Goal: Information Seeking & Learning: Learn about a topic

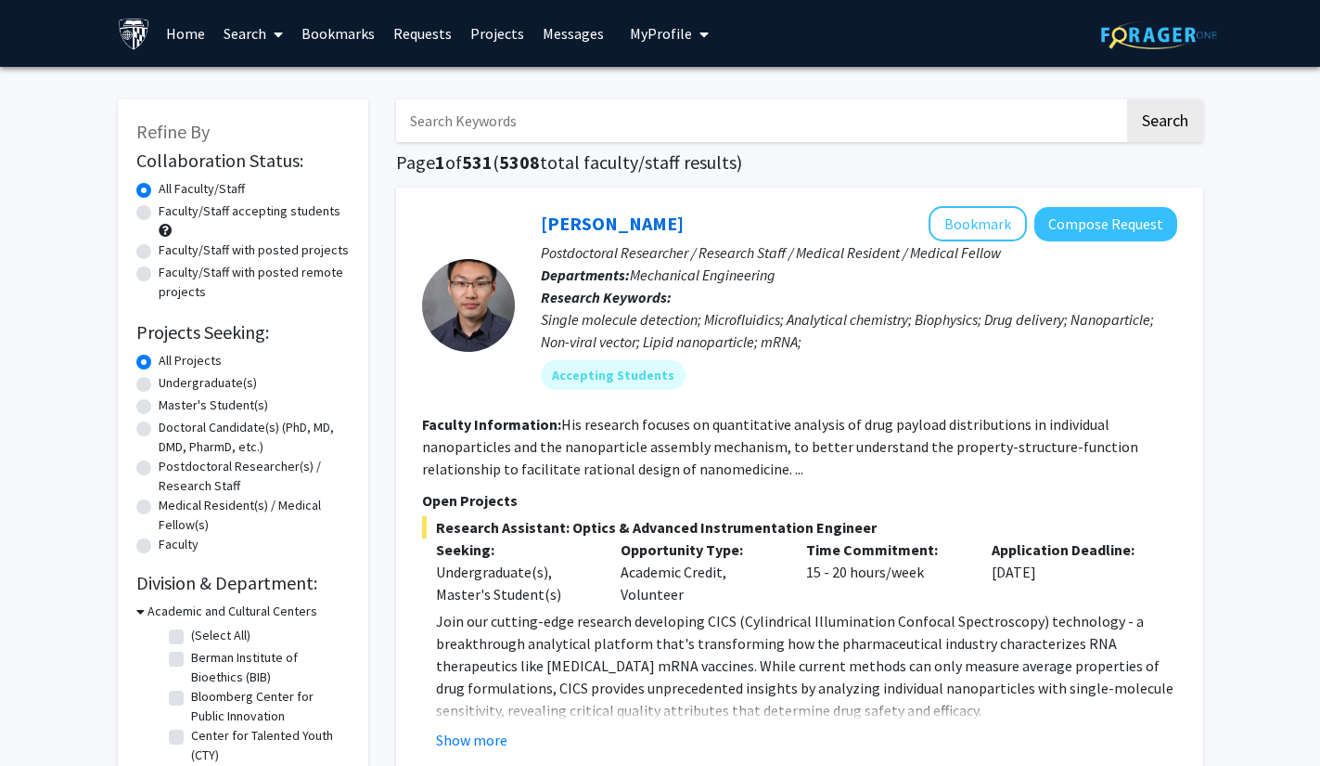
click at [754, 128] on input "Search Keywords" at bounding box center [760, 120] width 728 height 43
click at [216, 380] on label "Undergraduate(s)" at bounding box center [208, 382] width 98 height 19
click at [171, 380] on input "Undergraduate(s)" at bounding box center [165, 379] width 12 height 12
radio input "true"
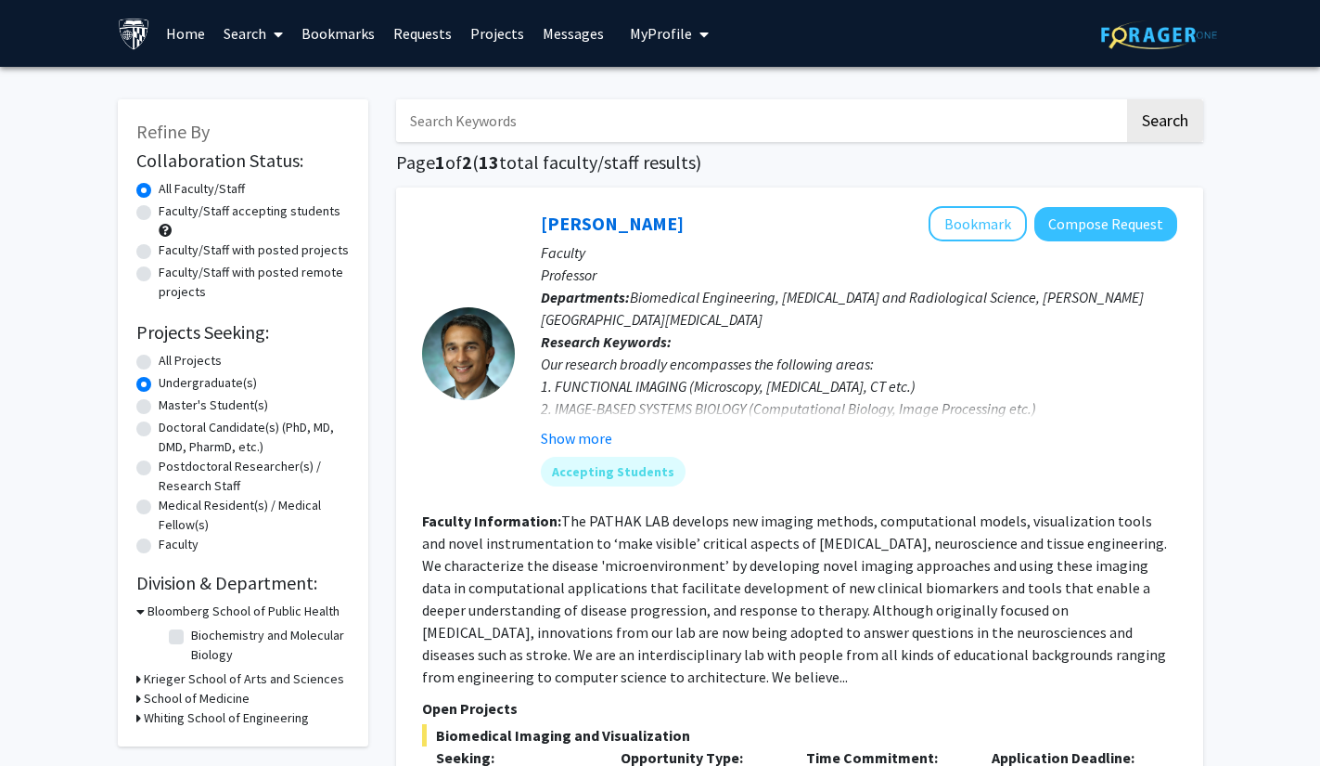
click at [270, 272] on label "Faculty/Staff with posted remote projects" at bounding box center [254, 282] width 191 height 39
click at [171, 272] on input "Faculty/Staff with posted remote projects" at bounding box center [165, 269] width 12 height 12
radio input "true"
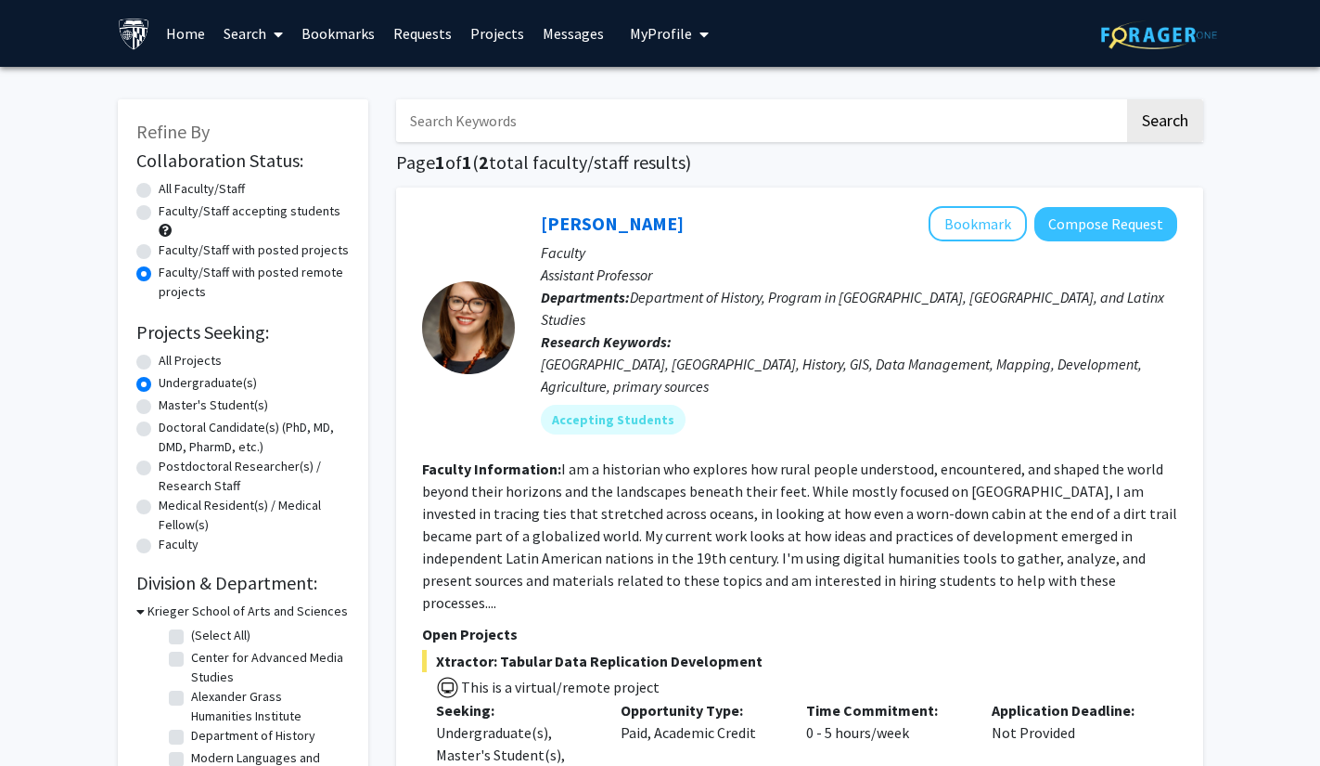
click at [159, 216] on label "Faculty/Staff accepting students" at bounding box center [250, 210] width 182 height 19
click at [159, 213] on input "Faculty/Staff accepting students" at bounding box center [165, 207] width 12 height 12
radio input "true"
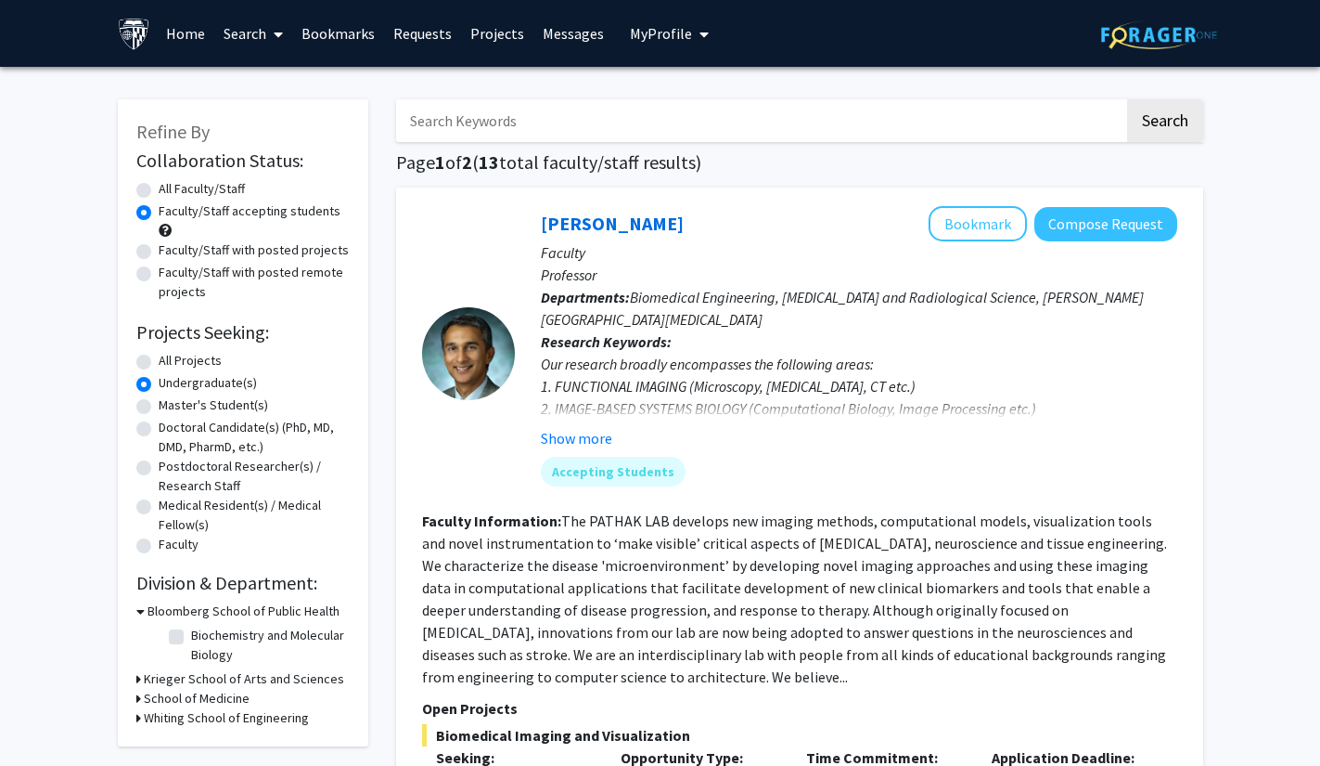
click at [440, 111] on input "Search Keywords" at bounding box center [760, 120] width 728 height 43
type input "clinical"
click at [1127, 99] on button "Search" at bounding box center [1165, 120] width 76 height 43
radio input "true"
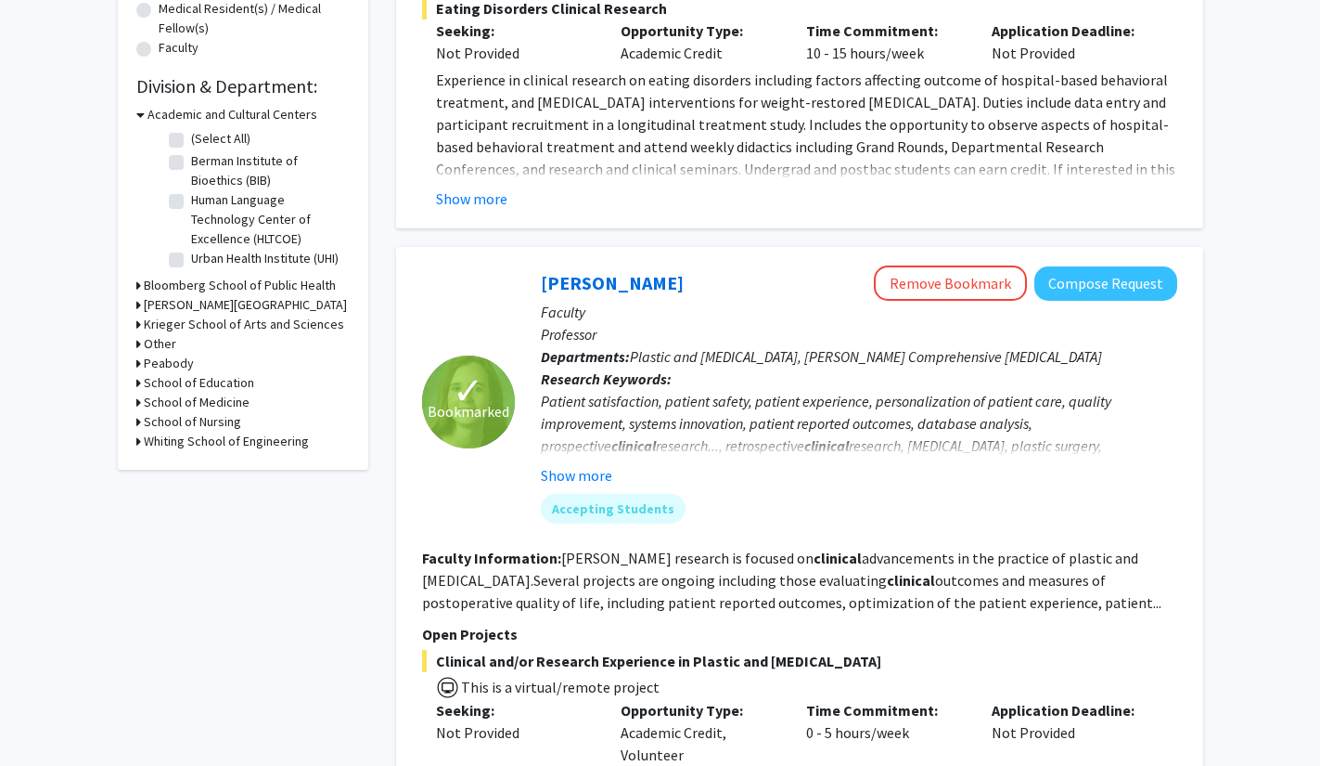
scroll to position [498, 0]
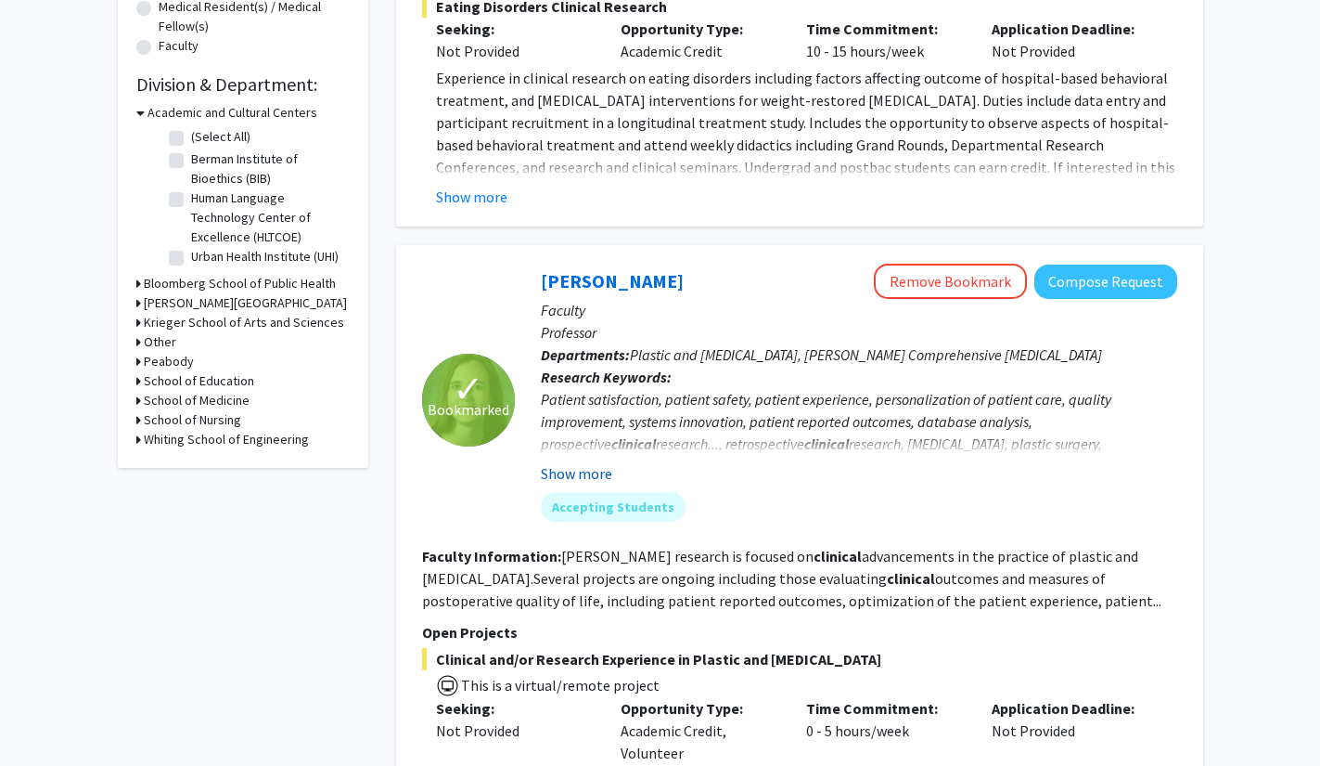
click at [573, 468] on button "Show more" at bounding box center [576, 473] width 71 height 22
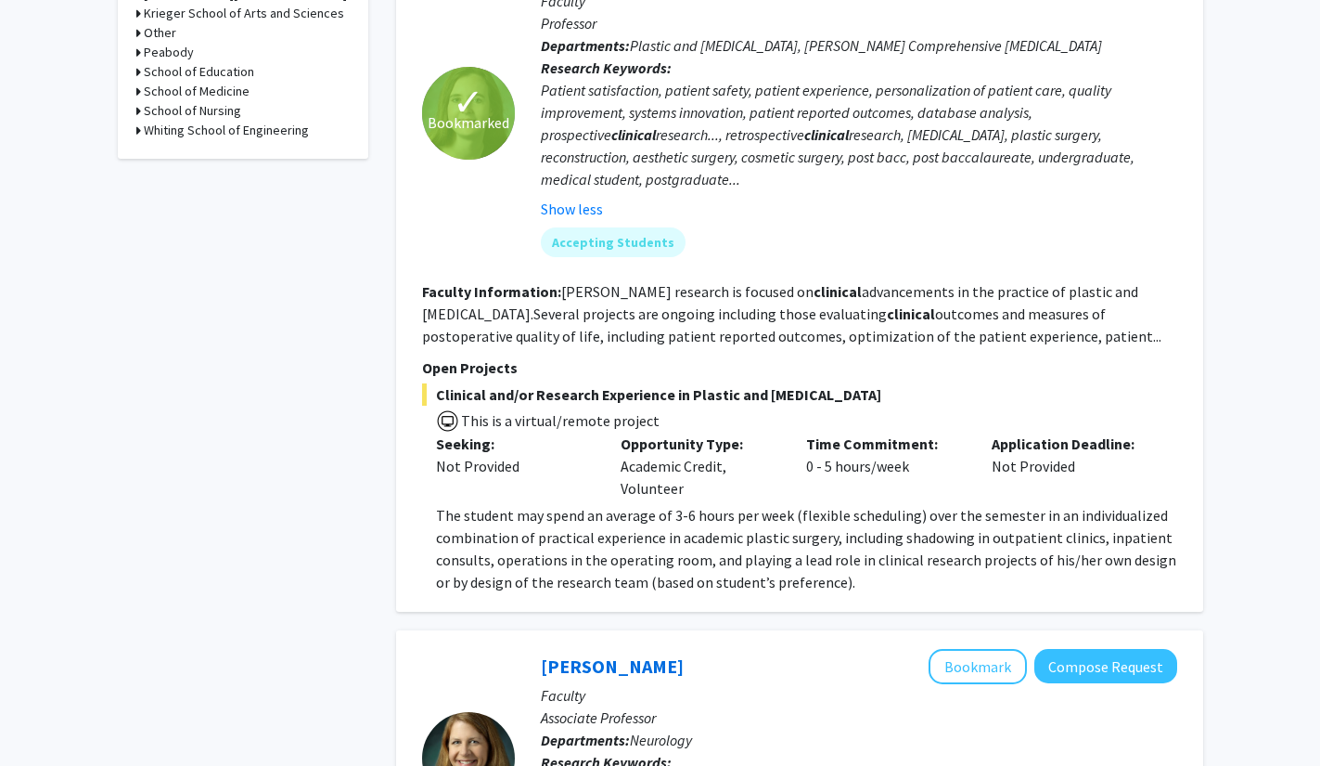
scroll to position [806, 0]
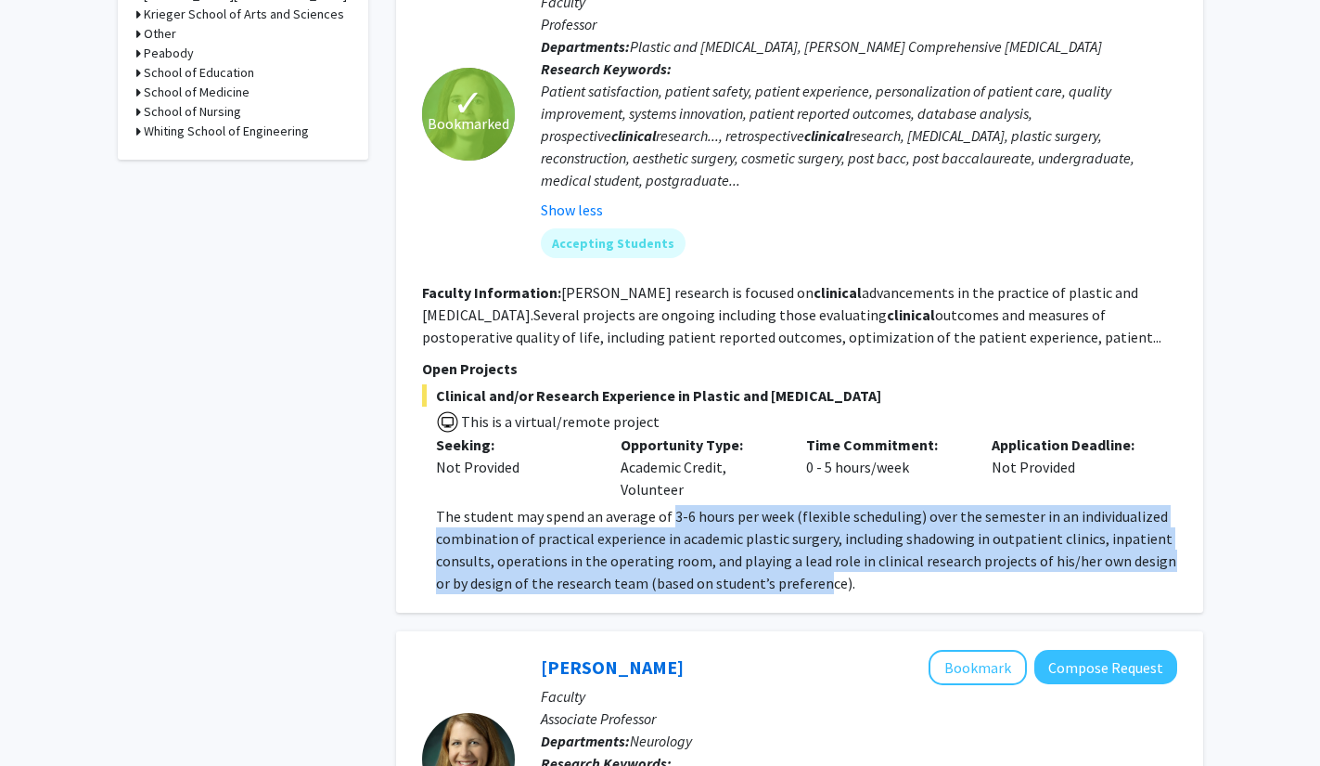
drag, startPoint x: 673, startPoint y: 521, endPoint x: 805, endPoint y: 575, distance: 143.5
click at [805, 575] on span "The student may spend an average of 3-6 hours per week (flexible scheduling) ov…" at bounding box center [806, 549] width 740 height 85
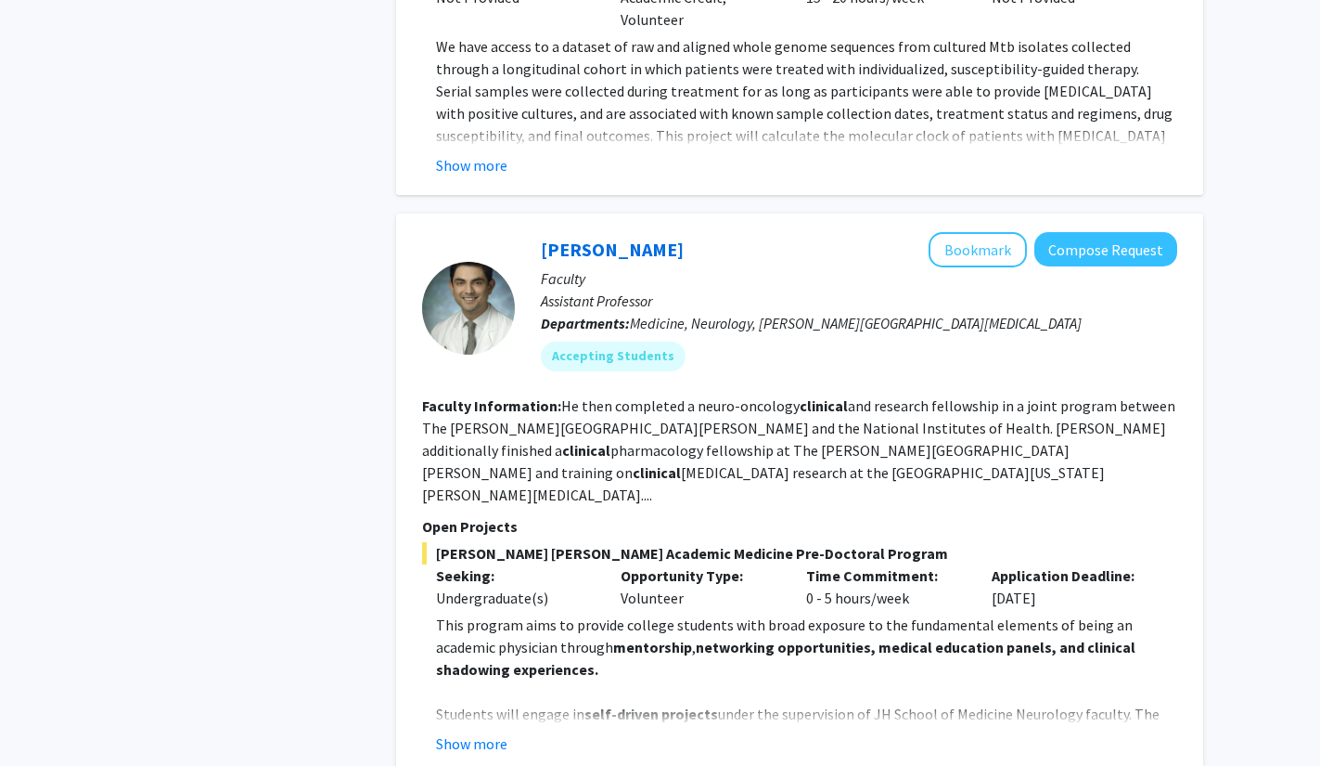
scroll to position [4454, 0]
click at [469, 731] on button "Show more" at bounding box center [471, 742] width 71 height 22
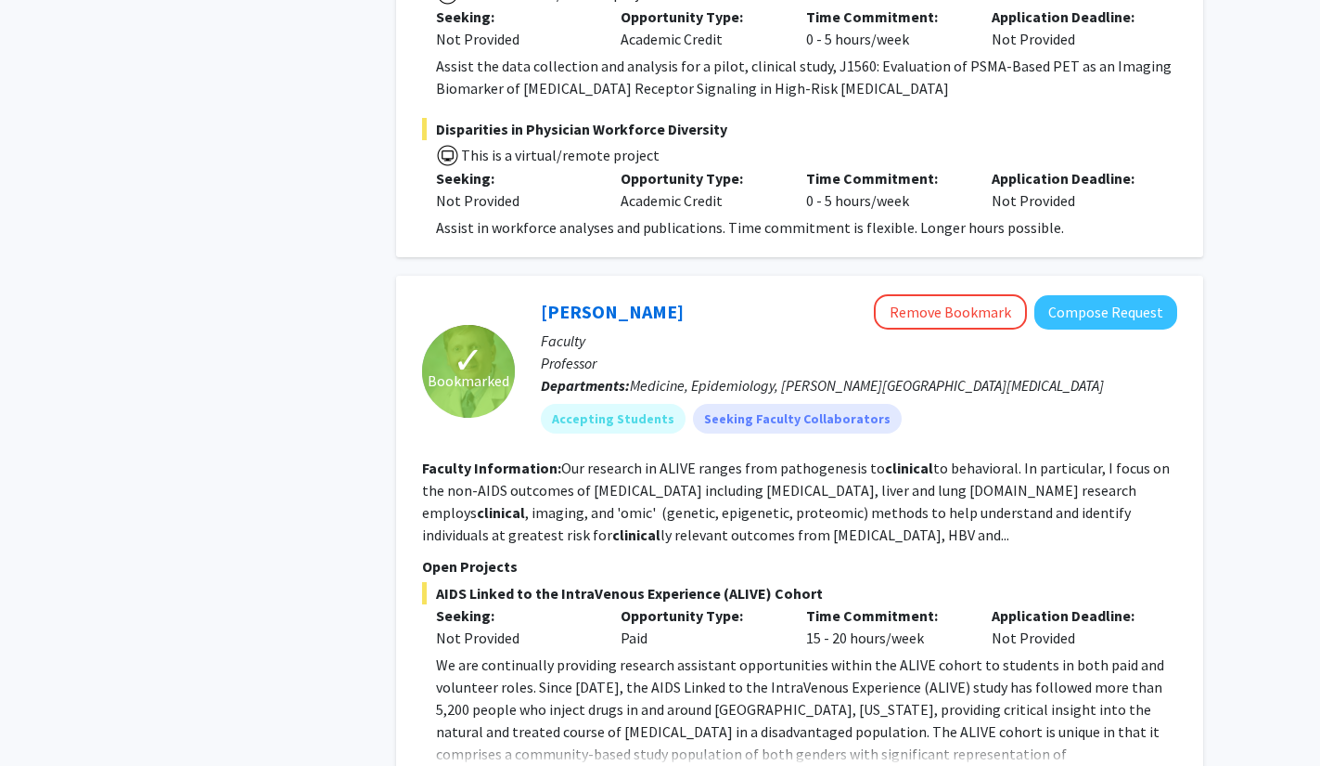
scroll to position [6508, 0]
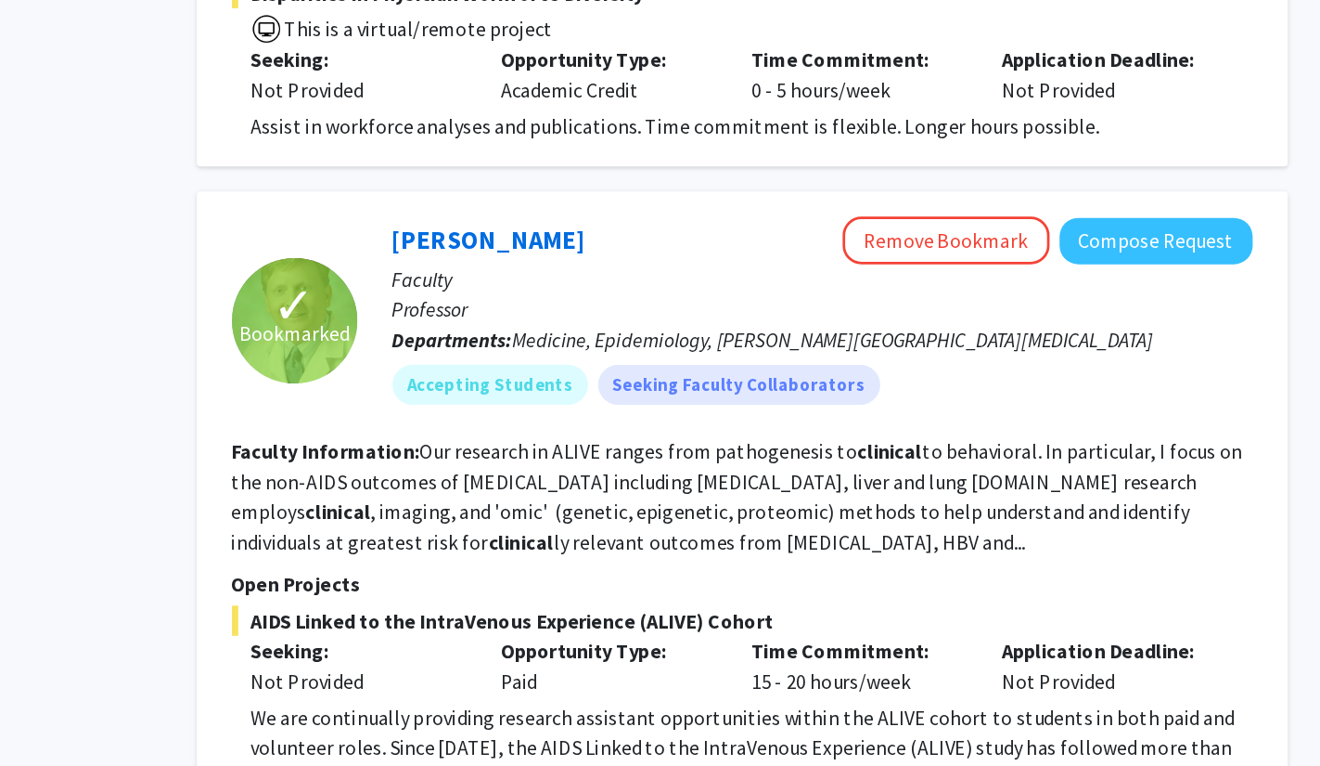
click at [461, 765] on button "Show more" at bounding box center [471, 781] width 71 height 22
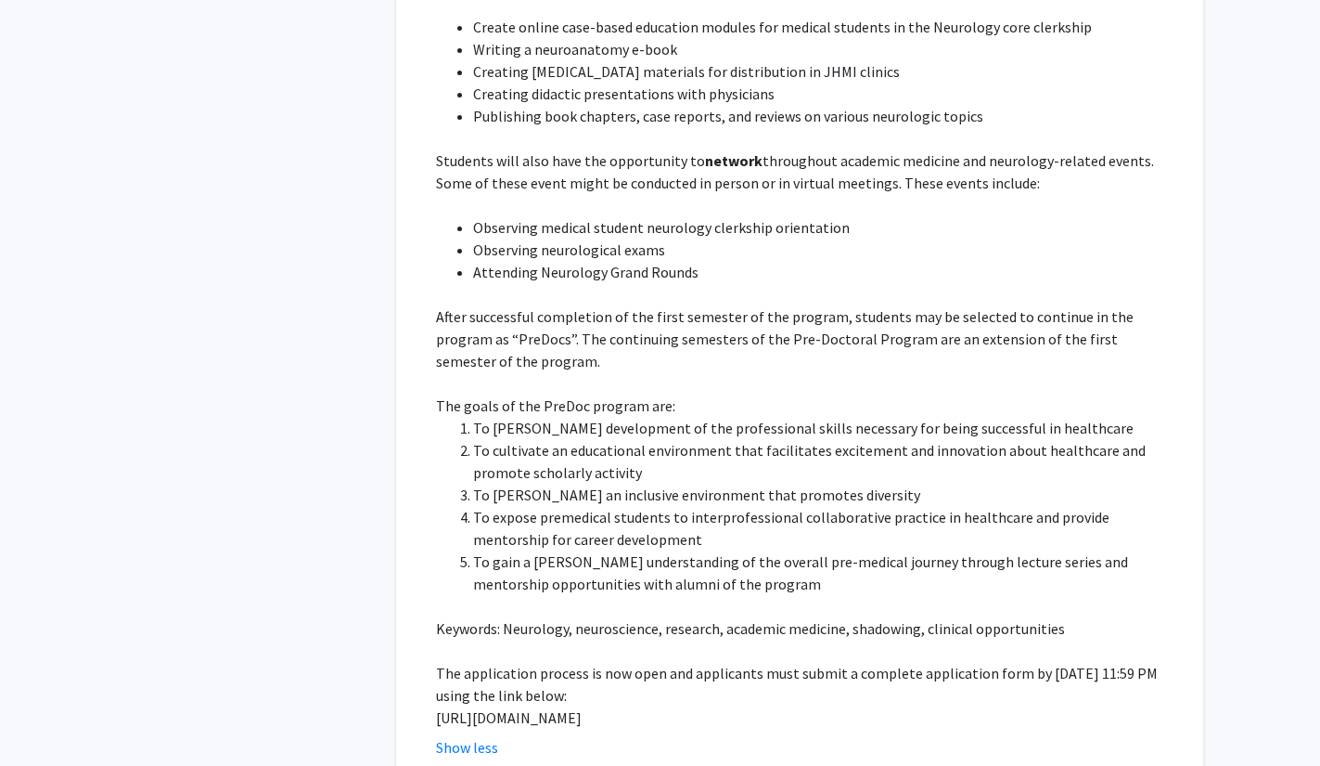
scroll to position [5229, 0]
drag, startPoint x: 435, startPoint y: 585, endPoint x: 552, endPoint y: 615, distance: 120.9
click at [552, 615] on fg-read-more "This program aims to provide college students with broad exposure to the fundam…" at bounding box center [799, 298] width 755 height 920
copy p "[URL][DOMAIN_NAME]"
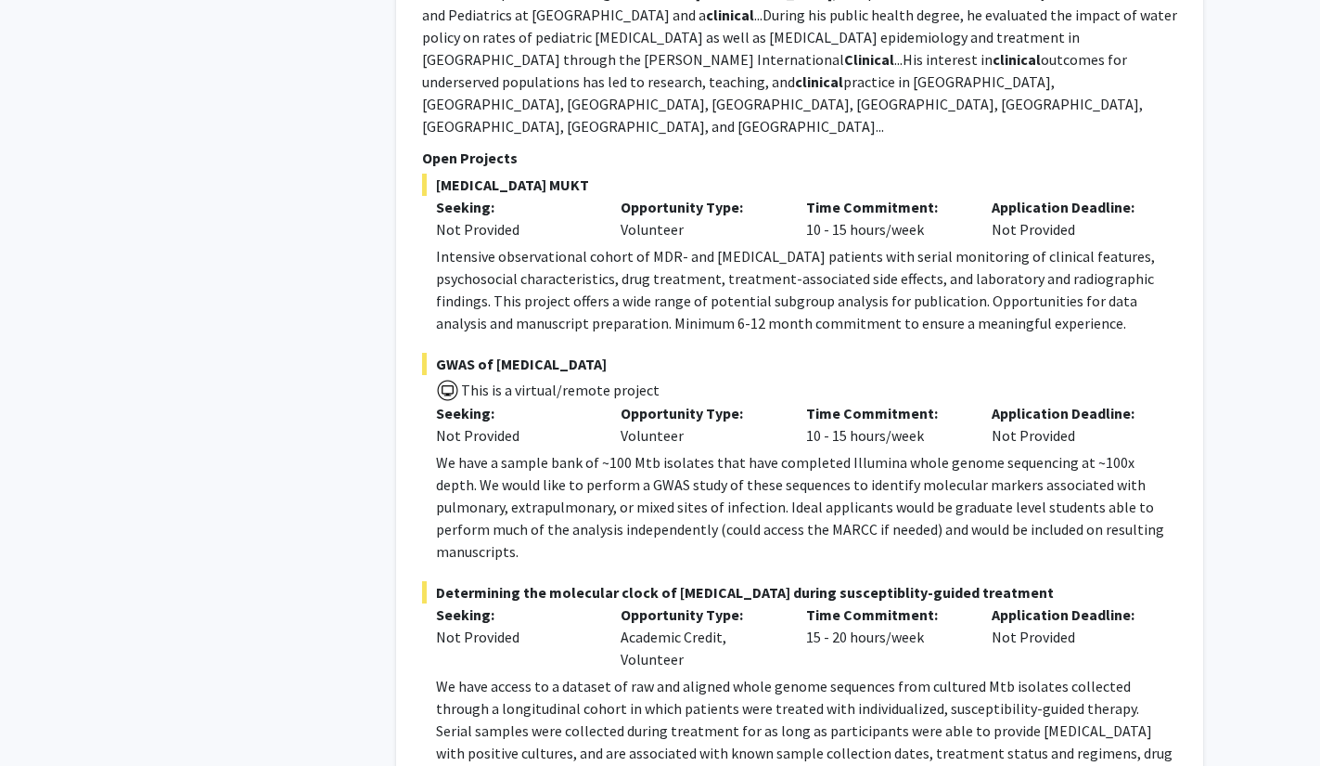
scroll to position [3813, 0]
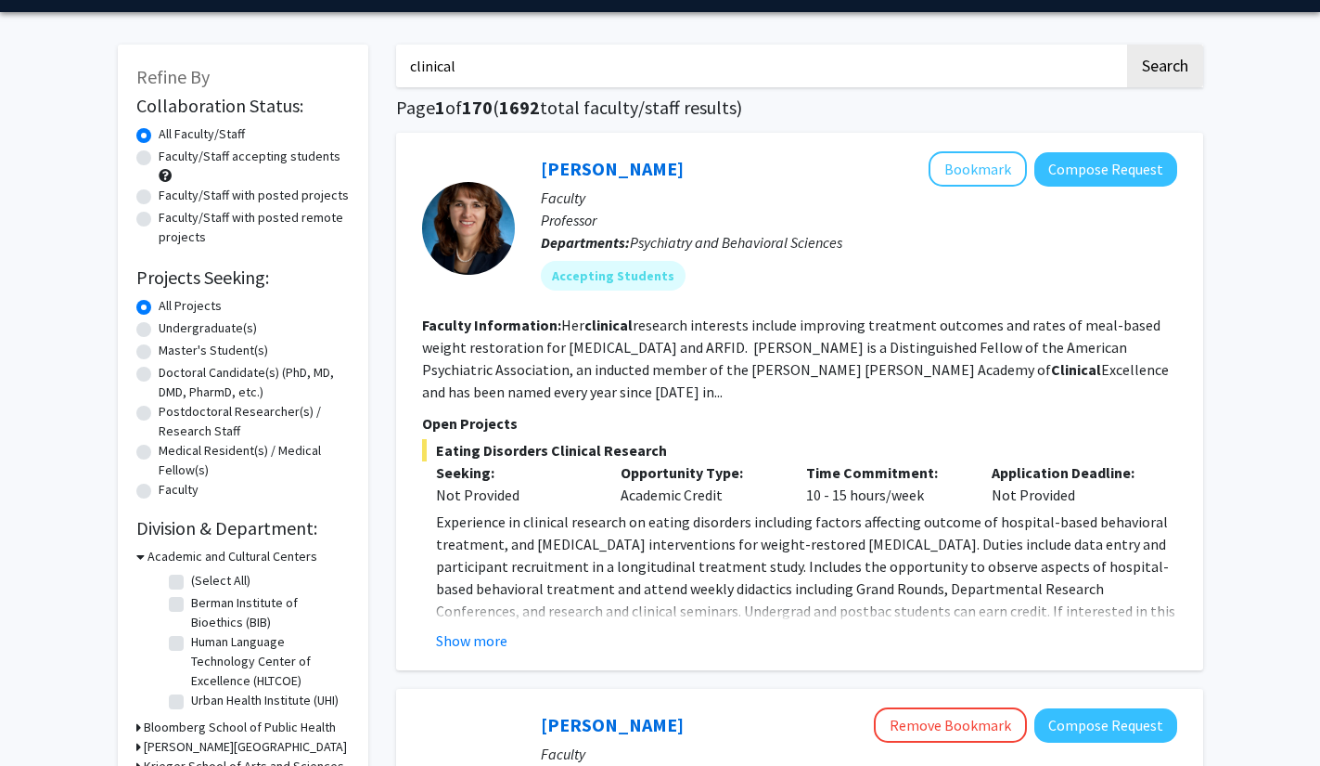
scroll to position [51, 0]
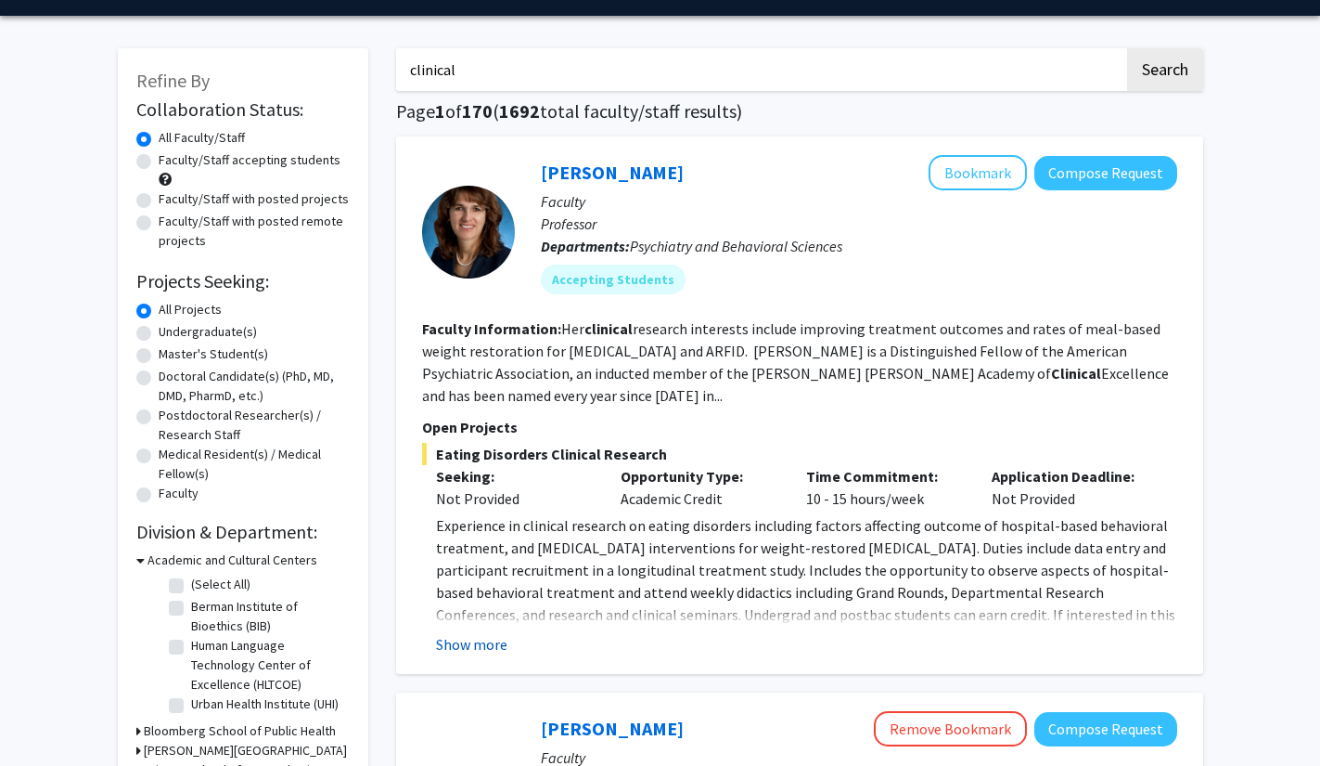
click at [457, 649] on button "Show more" at bounding box center [471, 644] width 71 height 22
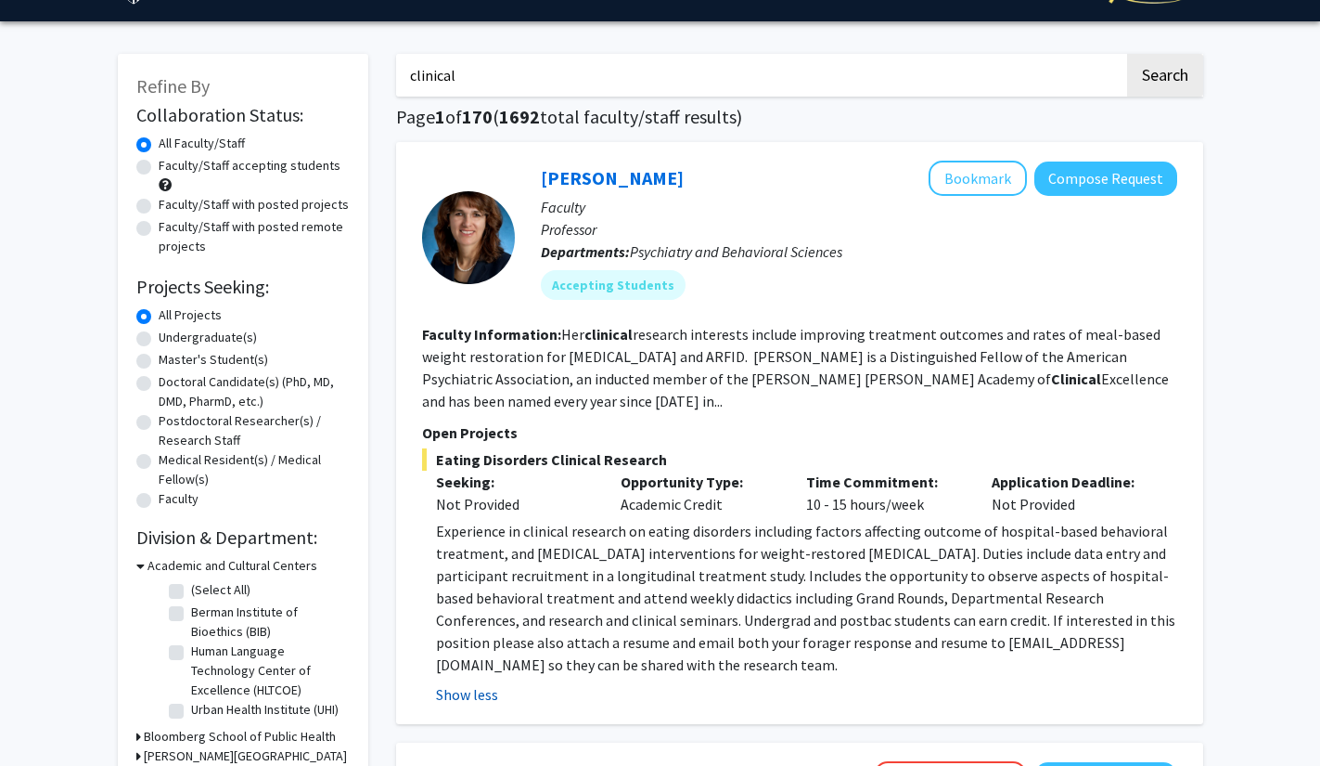
scroll to position [43, 0]
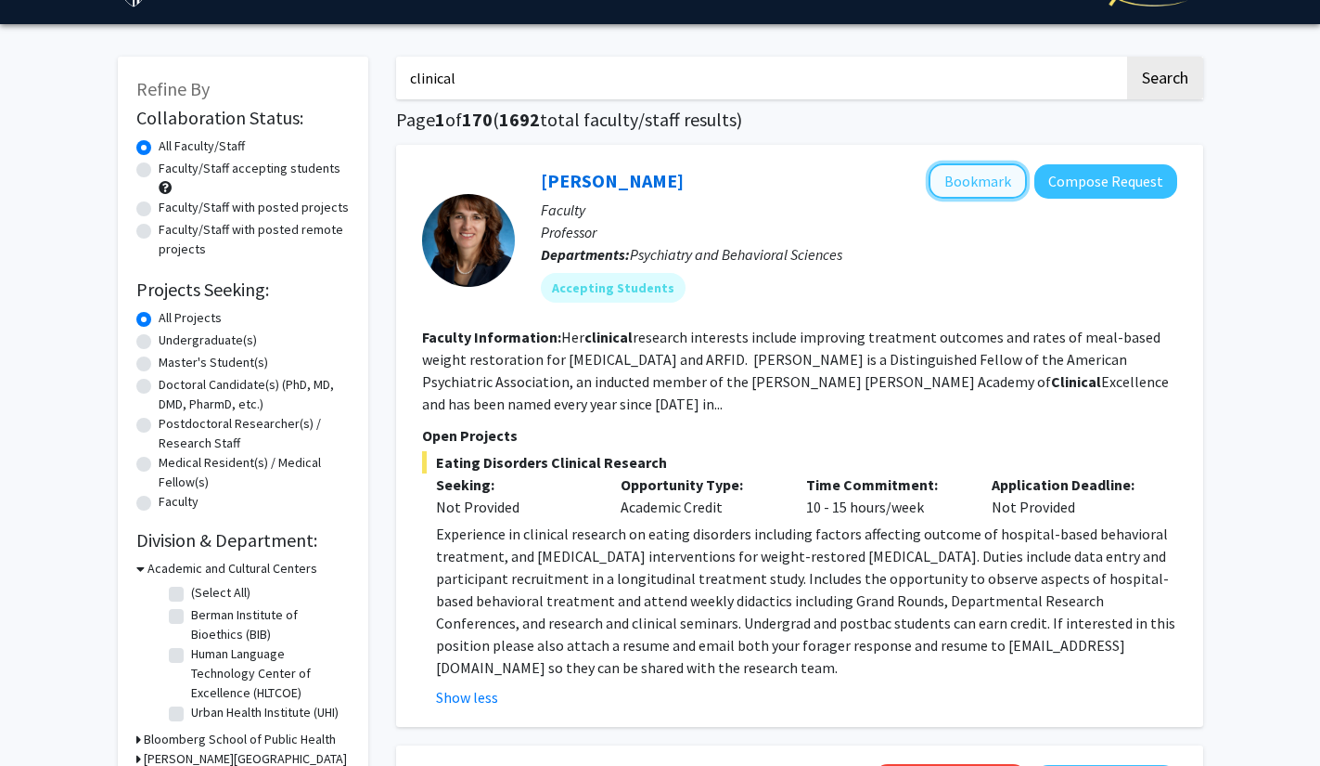
click at [995, 172] on button "Bookmark" at bounding box center [978, 180] width 98 height 35
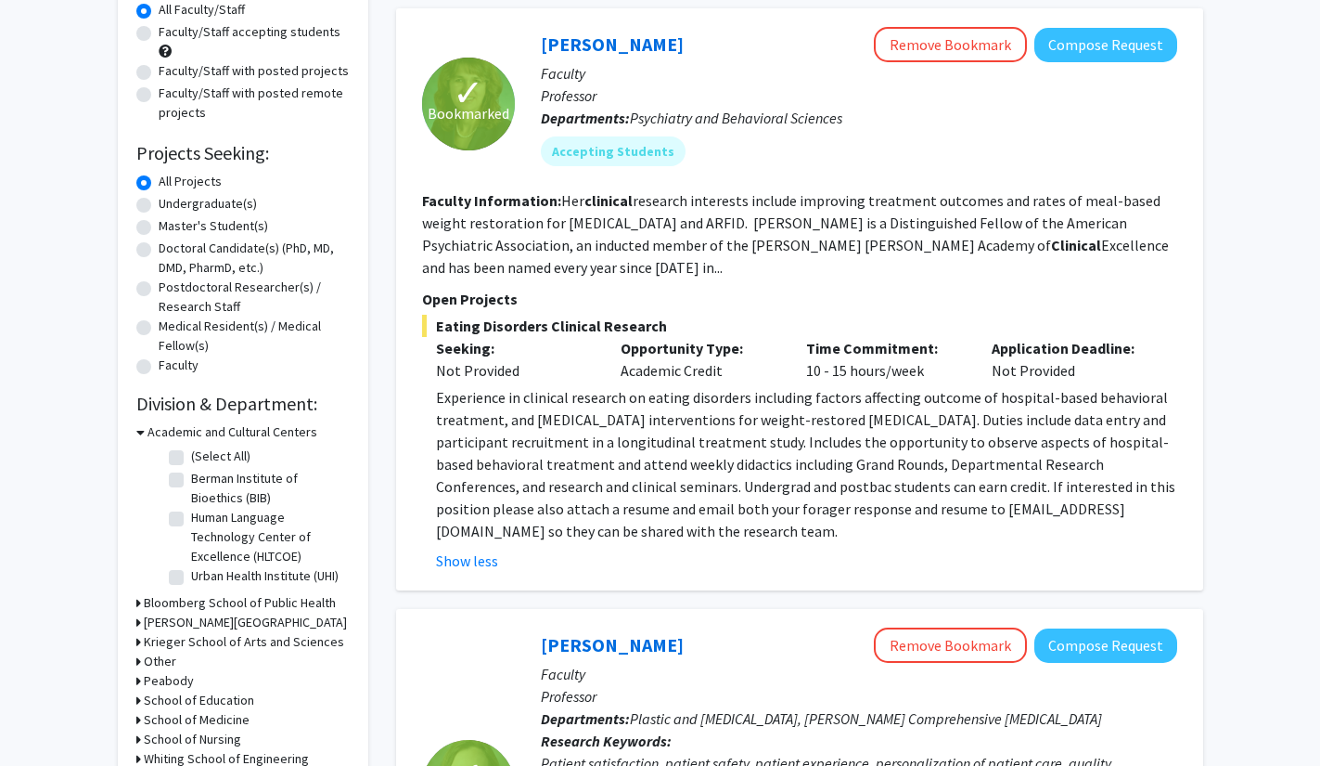
scroll to position [176, 0]
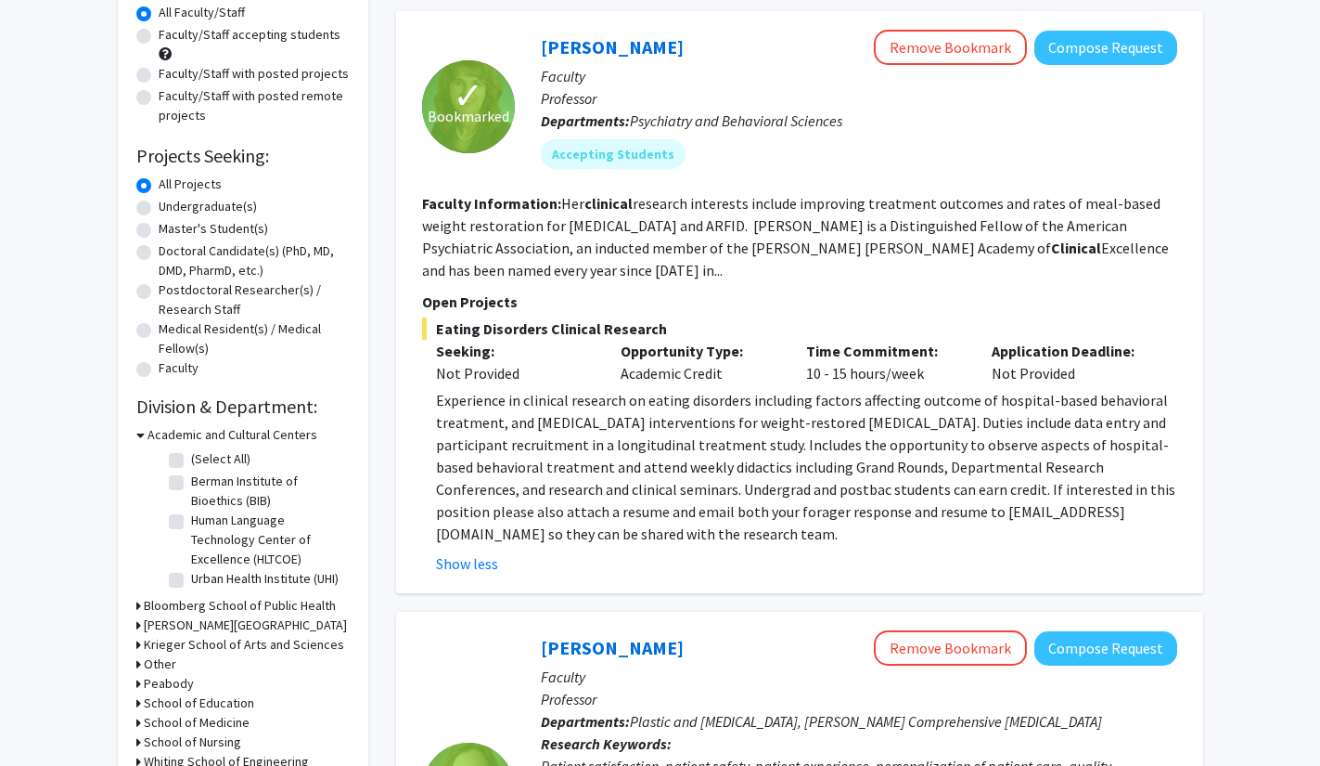
click at [193, 205] on label "Undergraduate(s)" at bounding box center [208, 206] width 98 height 19
click at [171, 205] on input "Undergraduate(s)" at bounding box center [165, 203] width 12 height 12
radio input "true"
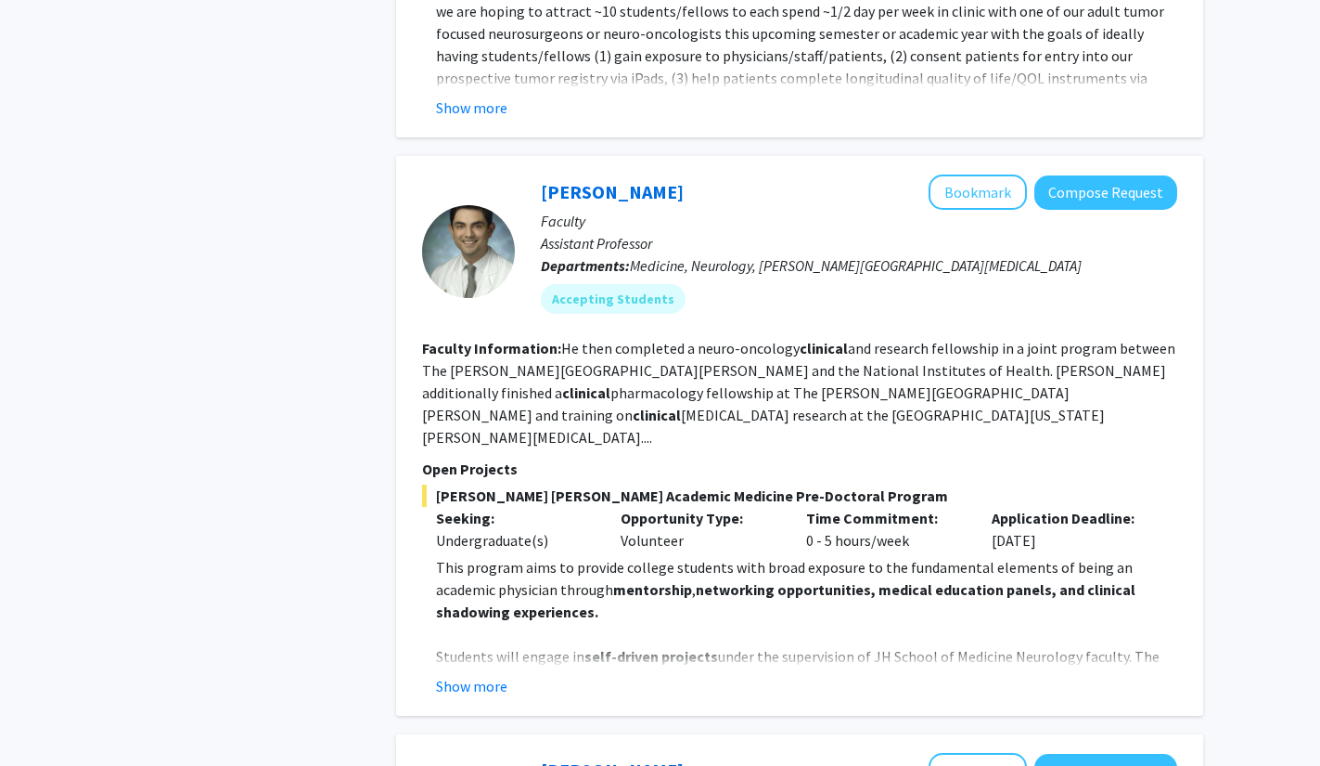
scroll to position [920, 0]
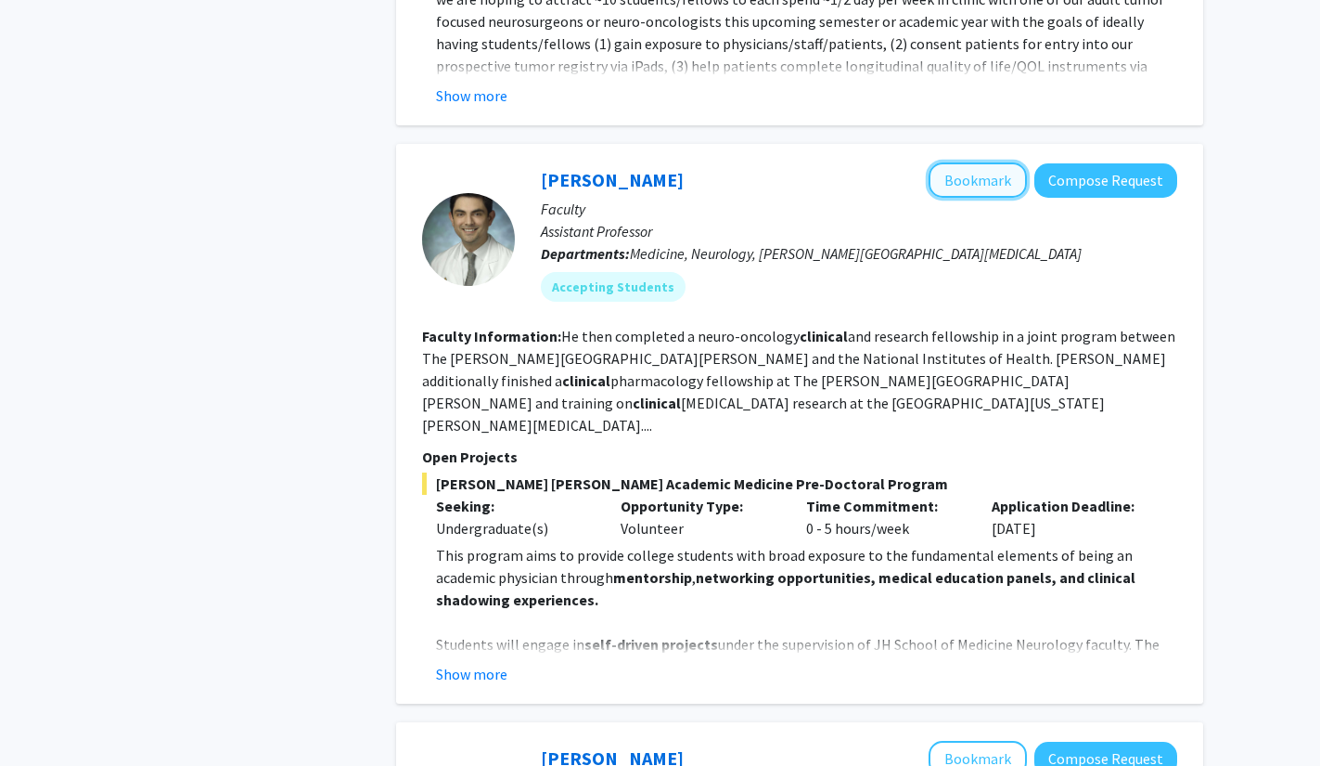
click at [995, 162] on button "Bookmark" at bounding box center [978, 179] width 98 height 35
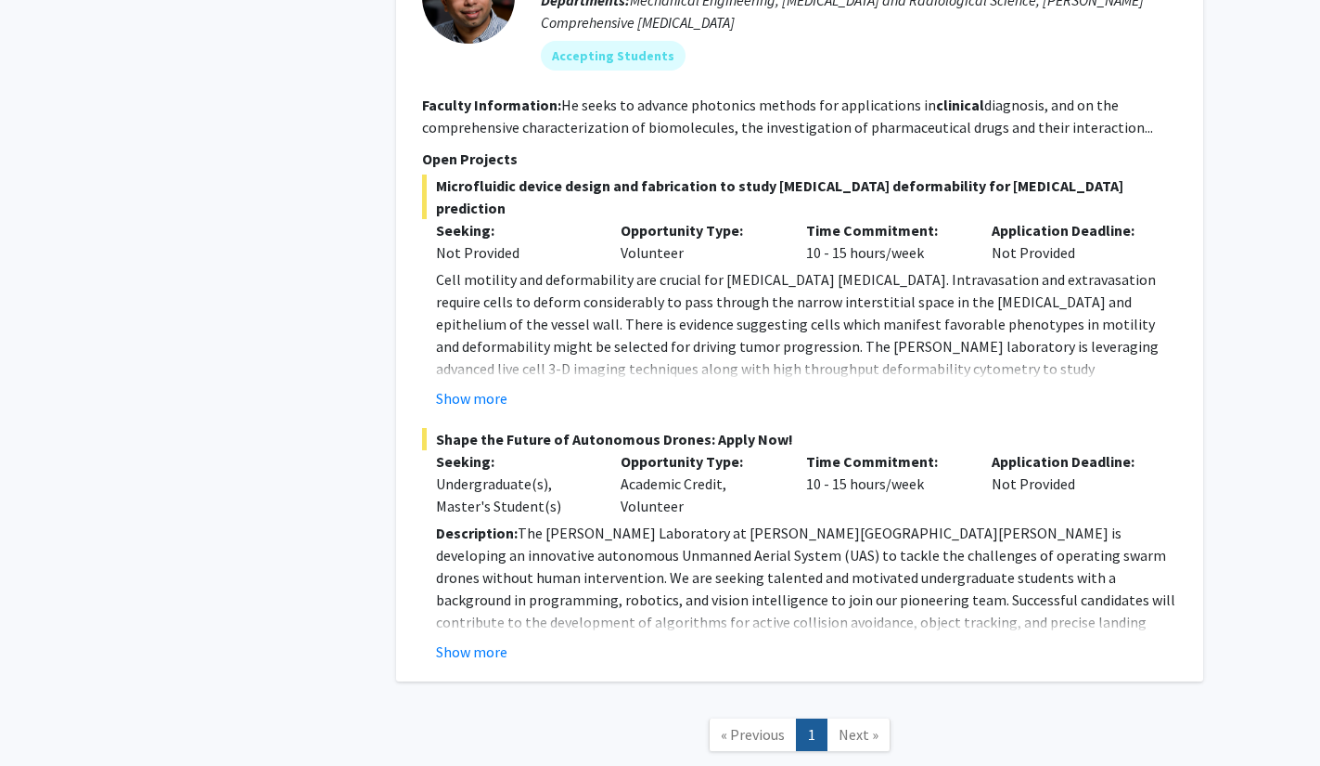
scroll to position [3858, 0]
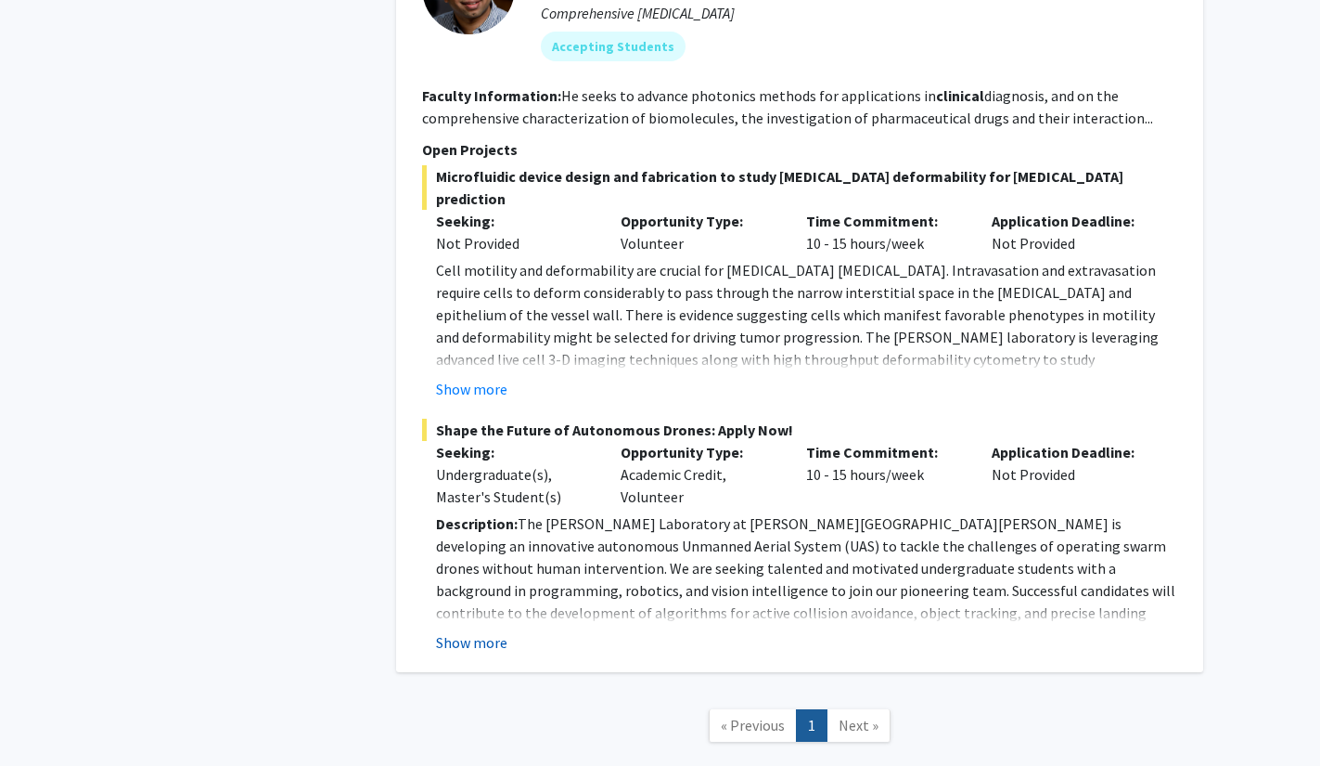
click at [479, 631] on button "Show more" at bounding box center [471, 642] width 71 height 22
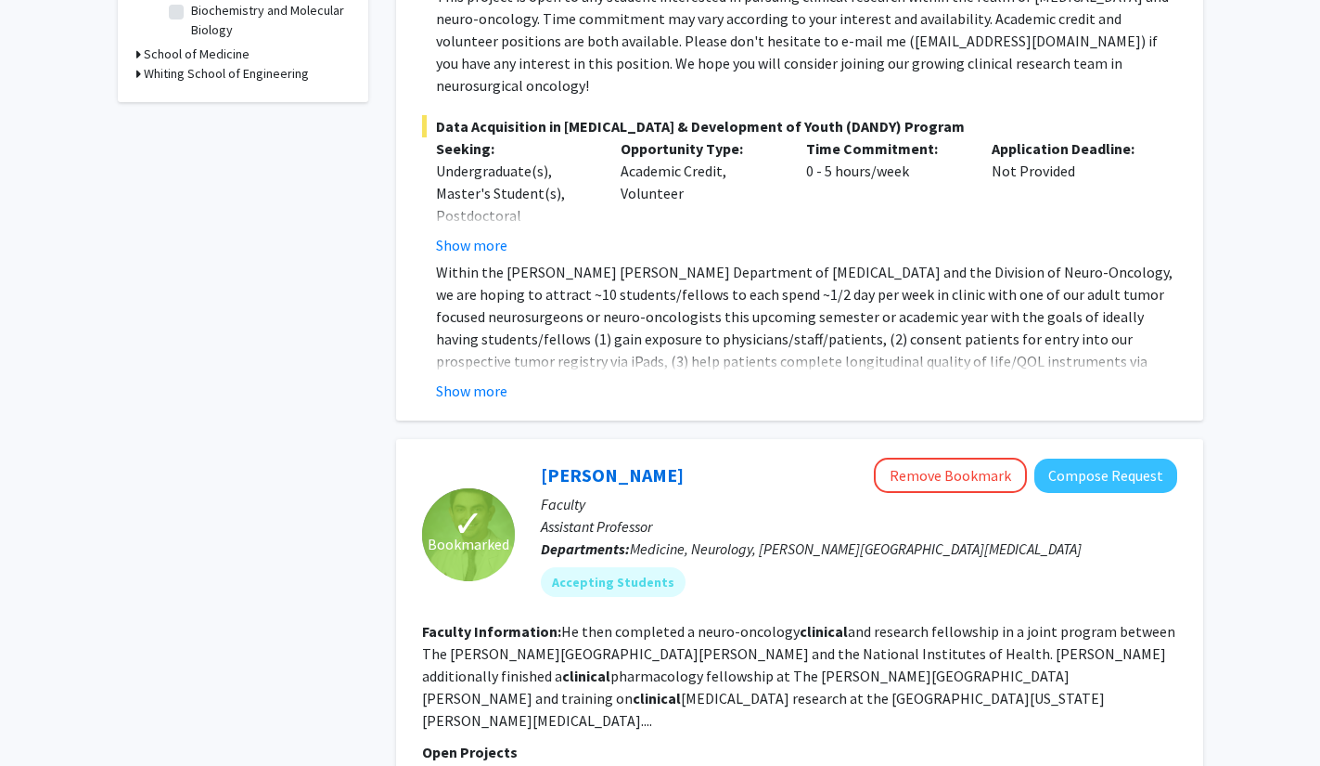
scroll to position [0, 0]
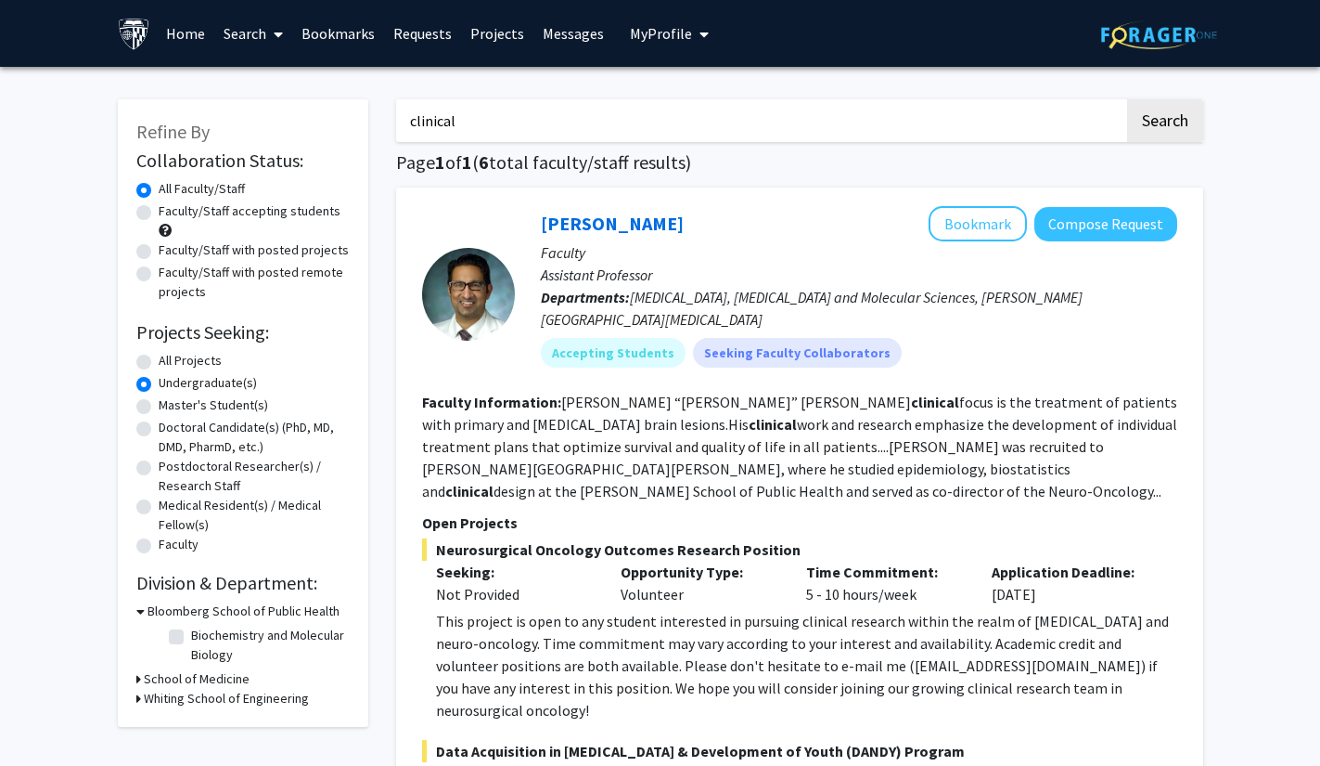
click at [174, 364] on label "All Projects" at bounding box center [190, 360] width 63 height 19
click at [171, 363] on input "All Projects" at bounding box center [165, 357] width 12 height 12
radio input "true"
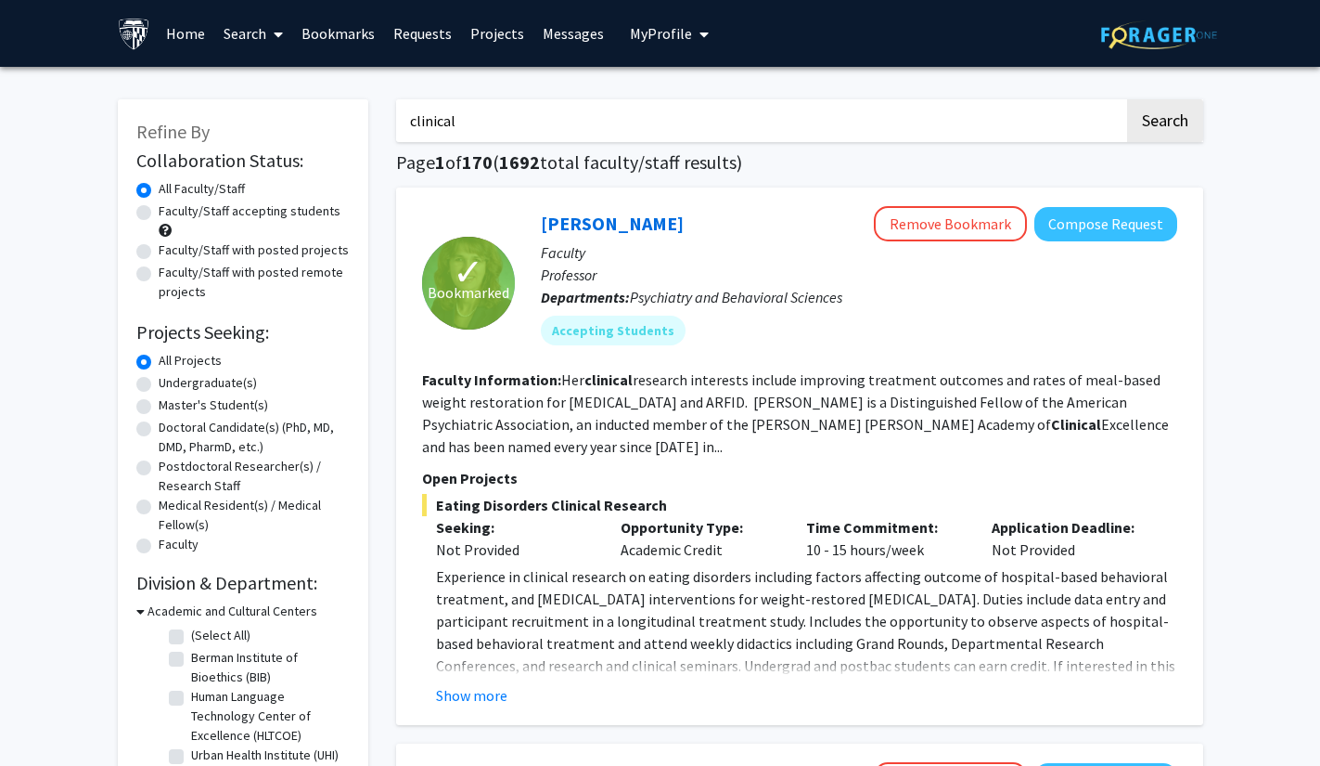
click at [277, 212] on label "Faculty/Staff accepting students" at bounding box center [250, 210] width 182 height 19
click at [171, 212] on input "Faculty/Staff accepting students" at bounding box center [165, 207] width 12 height 12
radio input "true"
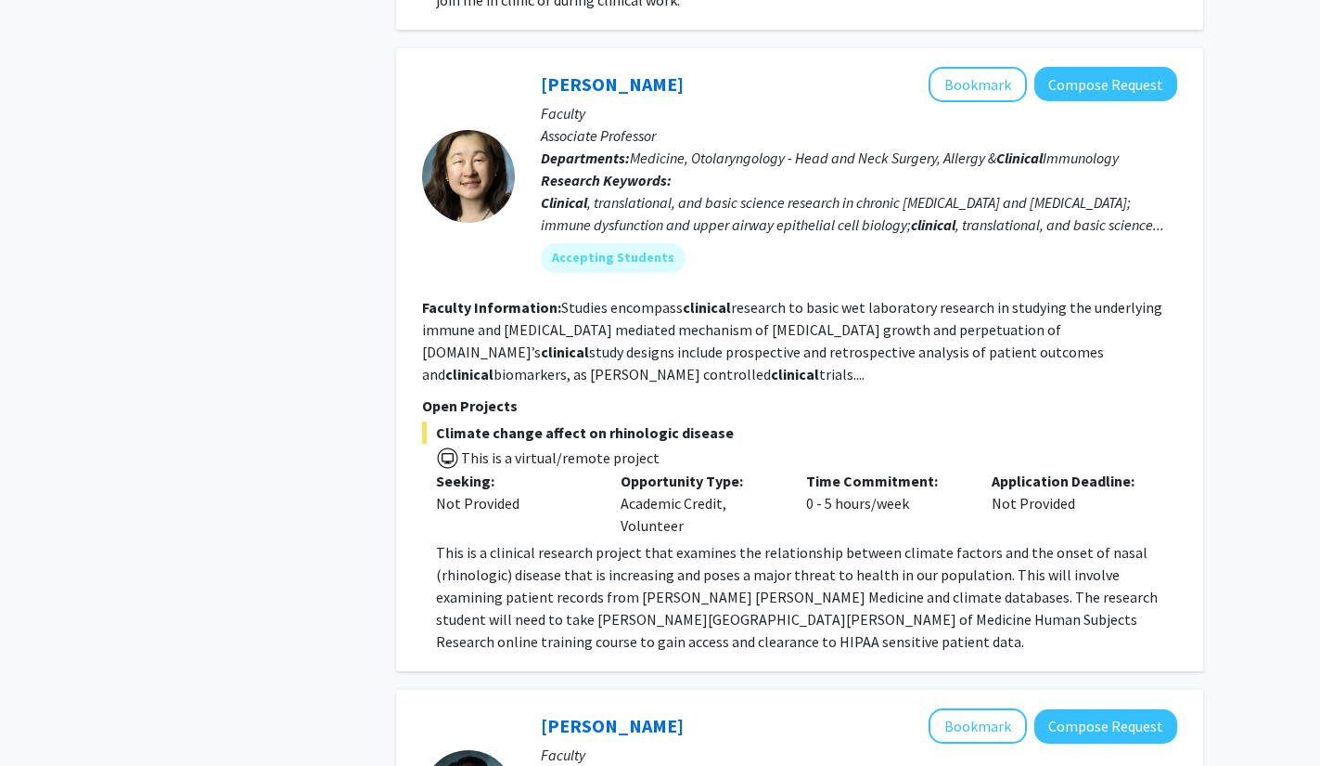
scroll to position [1961, 0]
click at [961, 66] on button "Bookmark" at bounding box center [978, 83] width 98 height 35
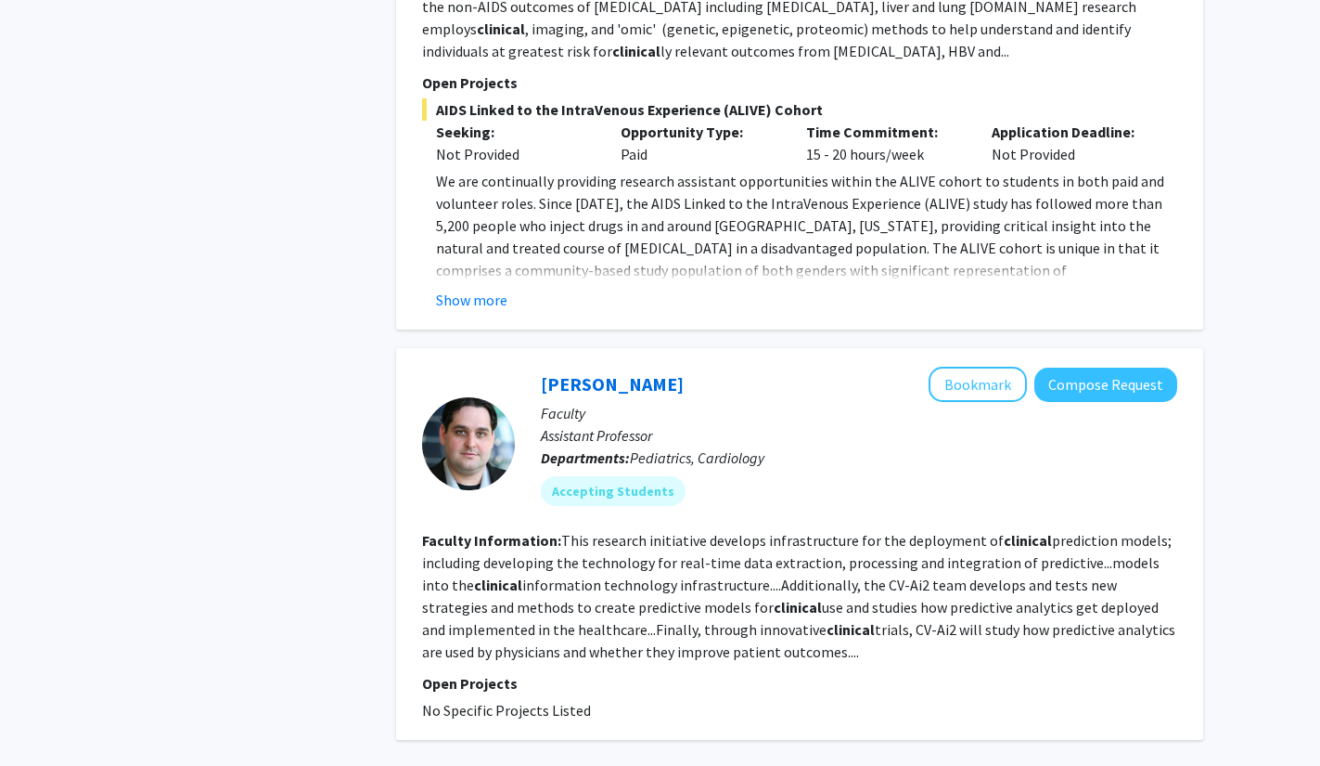
scroll to position [6189, 0]
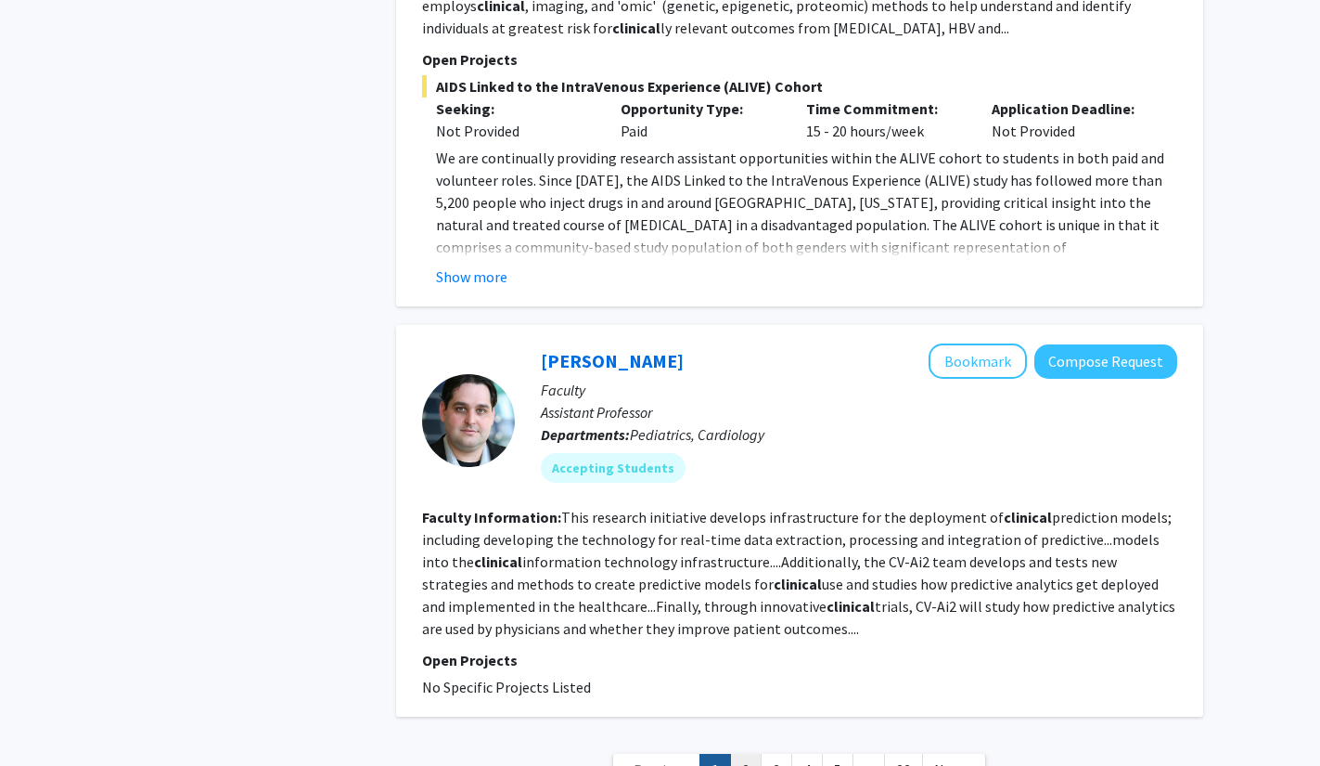
click at [740, 753] on link "2" at bounding box center [746, 769] width 32 height 32
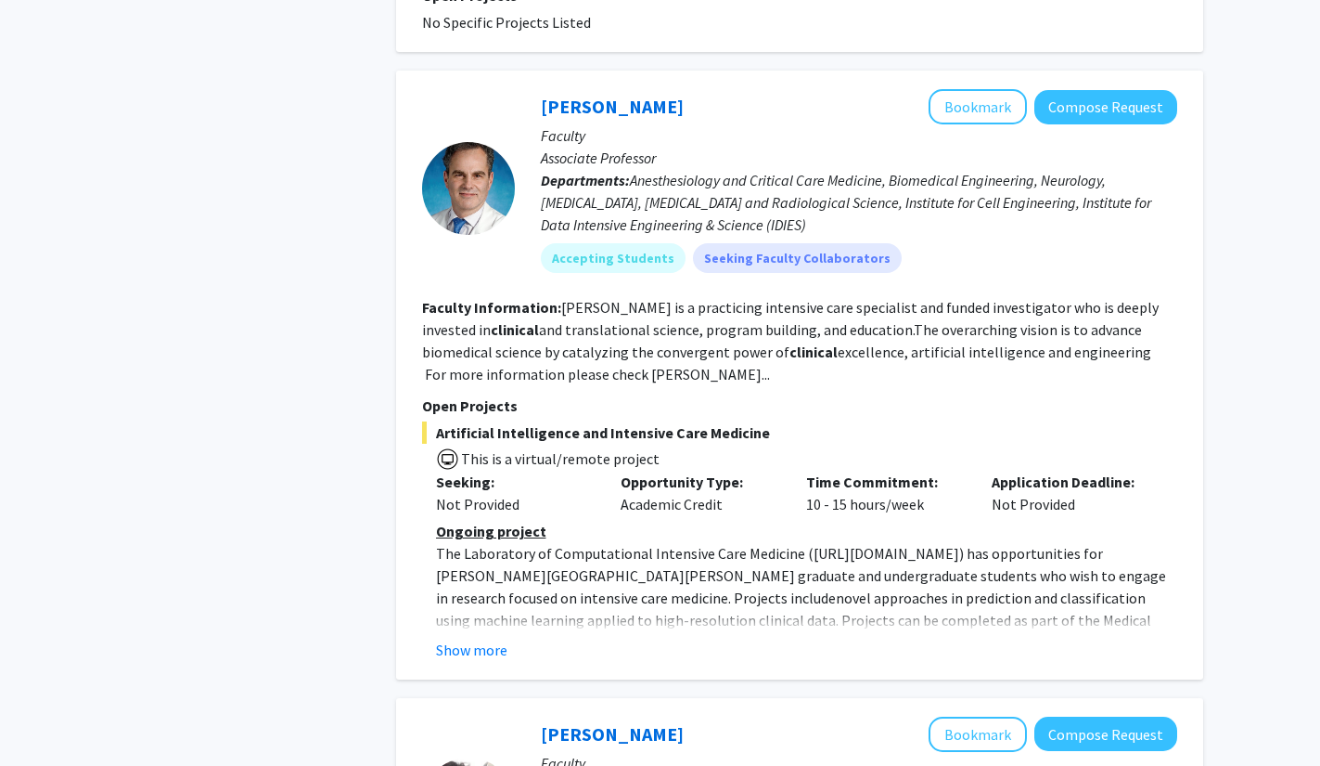
scroll to position [984, 0]
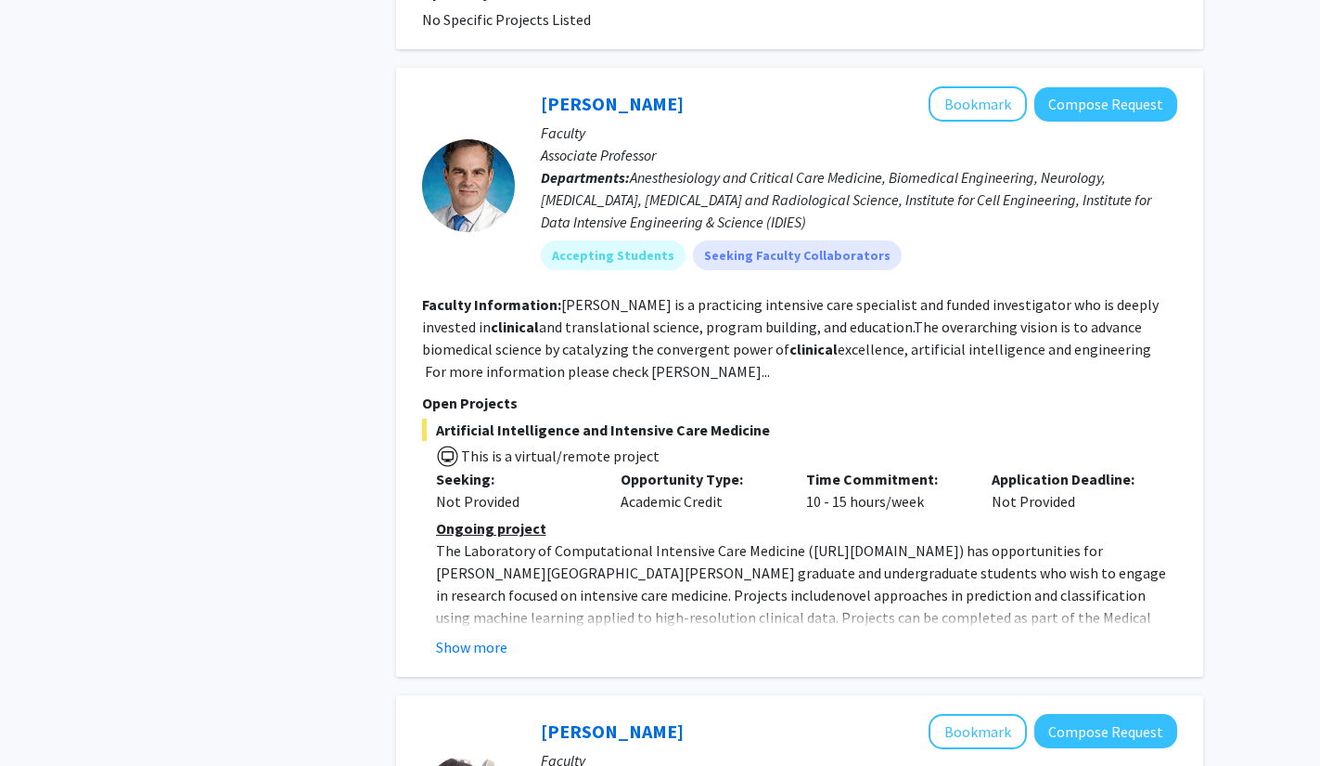
click at [488, 590] on fg-read-more "Ongoing project The Laboratory of Computational Intensive Care Medicine ( [URL]…" at bounding box center [799, 587] width 755 height 141
click at [486, 624] on div "[PERSON_NAME] Bookmark Compose Request Faculty Associate Professor Departments:…" at bounding box center [799, 372] width 807 height 609
click at [484, 636] on button "Show more" at bounding box center [471, 647] width 71 height 22
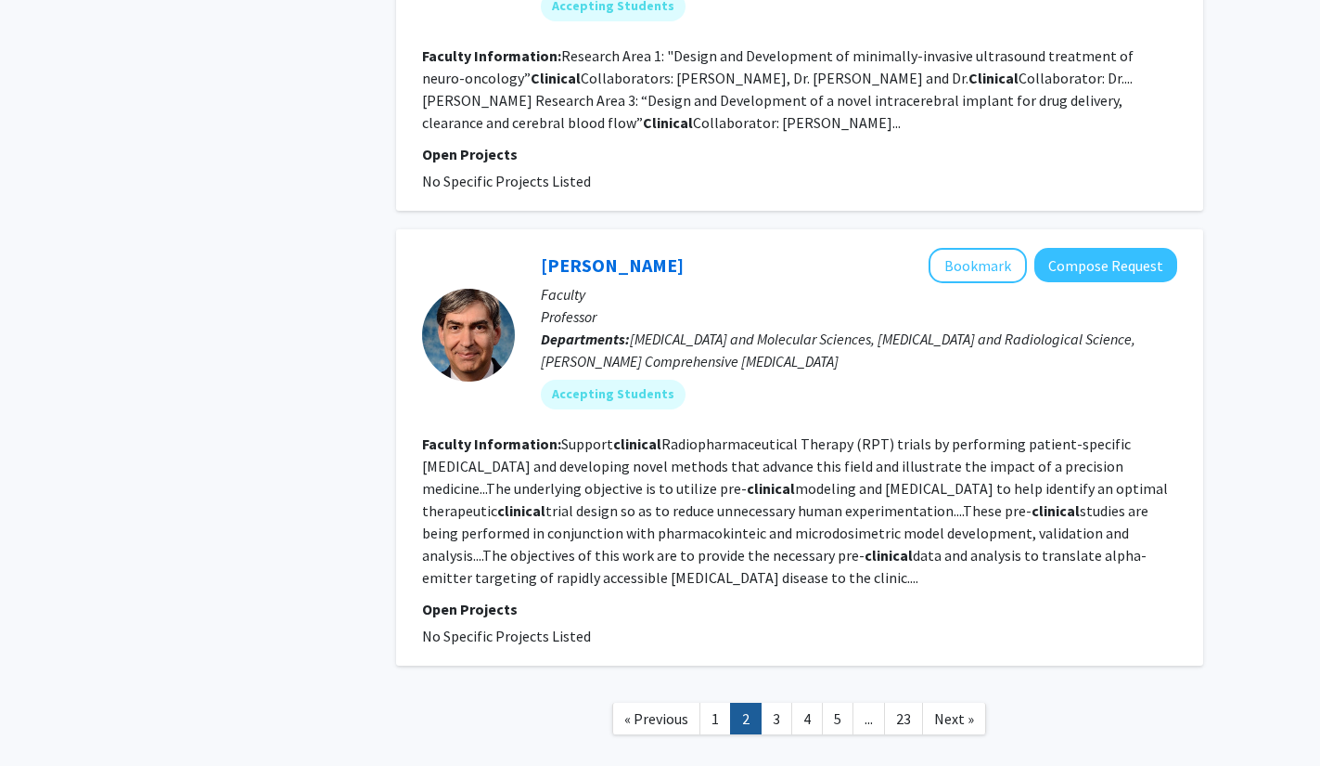
scroll to position [4117, 0]
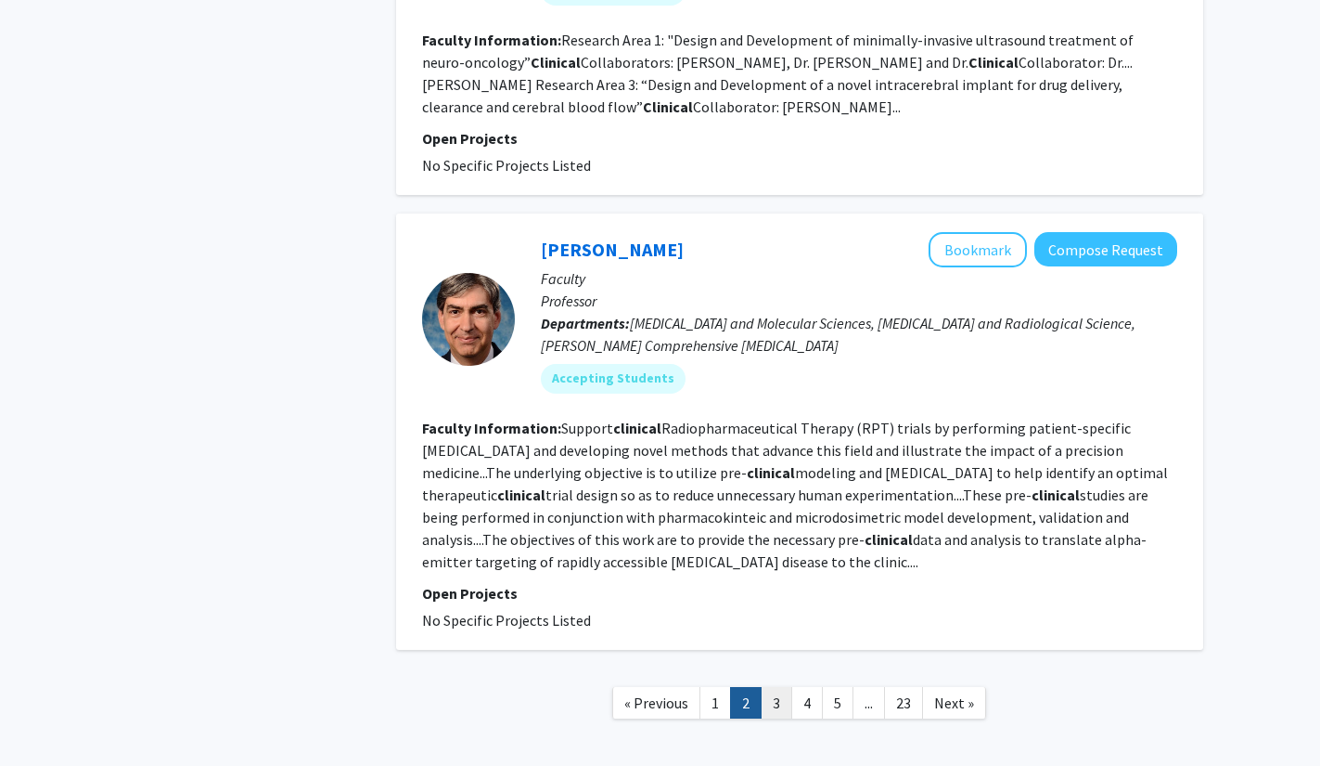
click at [777, 687] on link "3" at bounding box center [777, 703] width 32 height 32
